Goal: Information Seeking & Learning: Learn about a topic

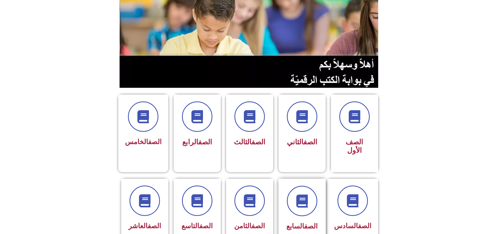
scroll to position [105, 0]
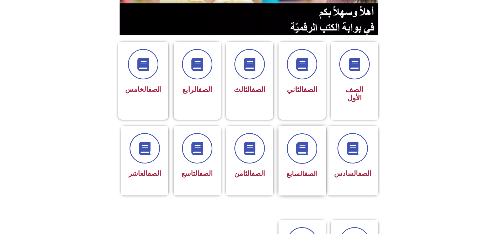
click at [310, 168] on div "الصف السابع" at bounding box center [302, 174] width 33 height 13
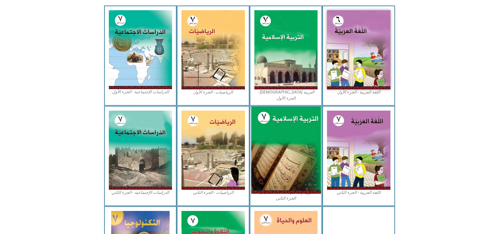
scroll to position [184, 0]
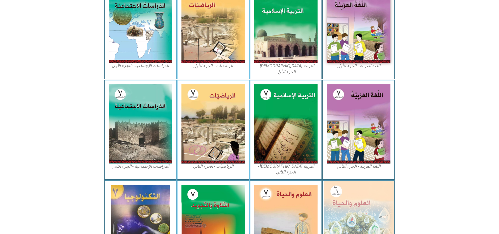
click at [367, 195] on img at bounding box center [359, 223] width 70 height 85
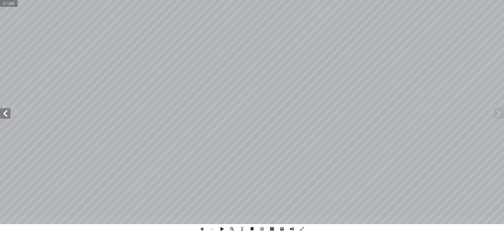
click at [8, 116] on span at bounding box center [5, 113] width 10 height 10
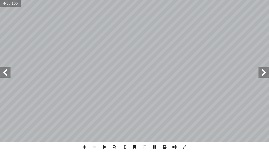
click at [2, 75] on span at bounding box center [5, 72] width 10 height 10
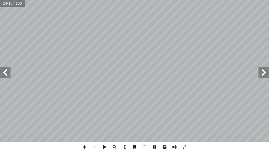
click at [7, 77] on span at bounding box center [5, 72] width 10 height 10
click at [0, 77] on span at bounding box center [5, 72] width 10 height 10
click at [261, 76] on span at bounding box center [263, 72] width 10 height 10
click at [265, 70] on span at bounding box center [263, 72] width 10 height 10
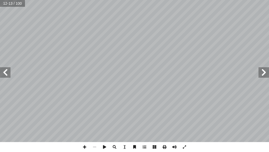
click at [6, 73] on span at bounding box center [5, 72] width 10 height 10
click at [8, 73] on span at bounding box center [5, 72] width 10 height 10
click at [2, 73] on span at bounding box center [5, 72] width 10 height 10
click at [262, 72] on span at bounding box center [263, 72] width 10 height 10
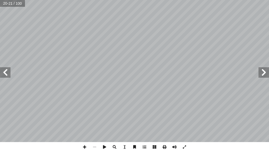
click at [262, 71] on span at bounding box center [263, 72] width 10 height 10
click at [268, 75] on span at bounding box center [263, 72] width 10 height 10
click at [6, 72] on span at bounding box center [5, 72] width 10 height 10
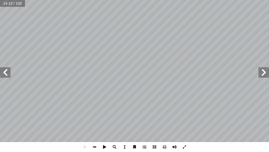
click at [95, 146] on span at bounding box center [94, 147] width 10 height 10
